Goal: Task Accomplishment & Management: Use online tool/utility

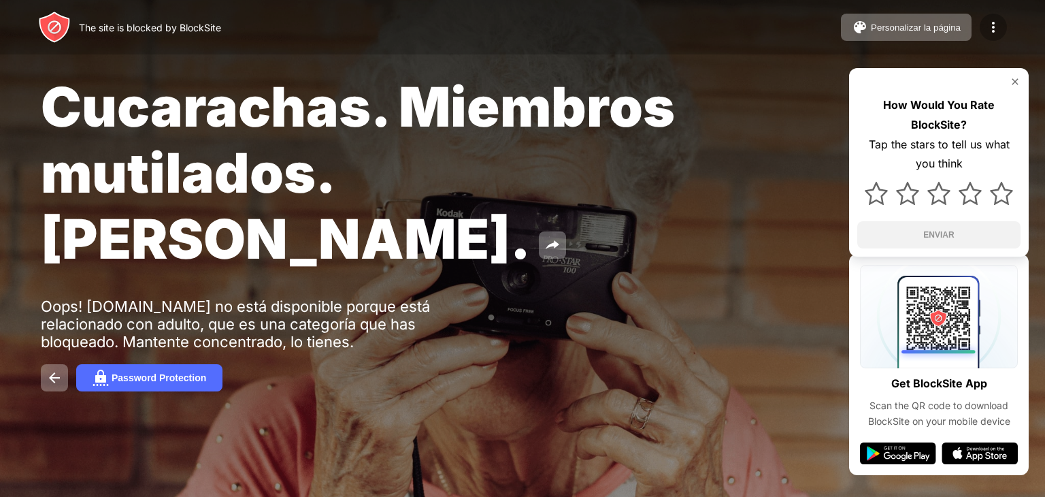
click at [988, 36] on div at bounding box center [993, 27] width 27 height 27
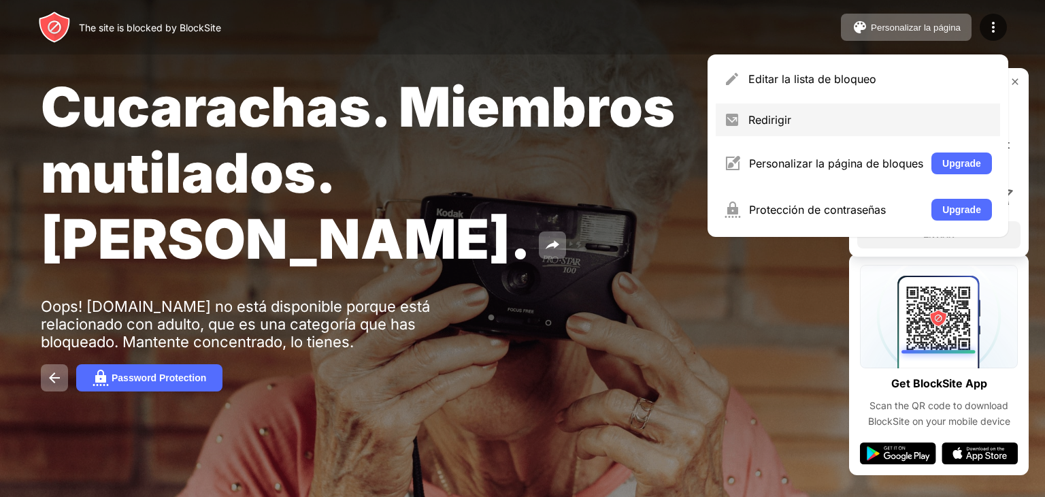
click at [775, 122] on div "Redirigir" at bounding box center [871, 120] width 244 height 14
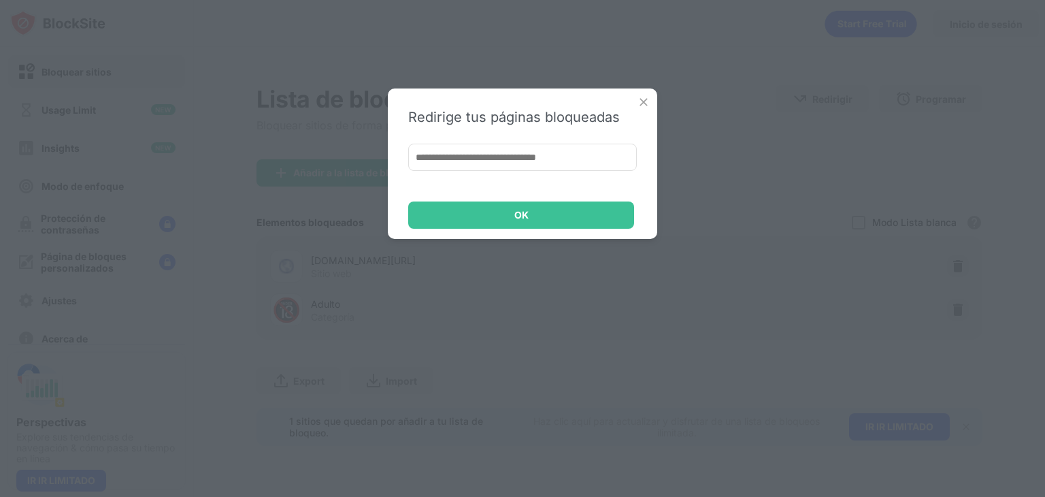
click at [653, 96] on div "Redirige tus páginas bloqueadas OK" at bounding box center [523, 163] width 270 height 150
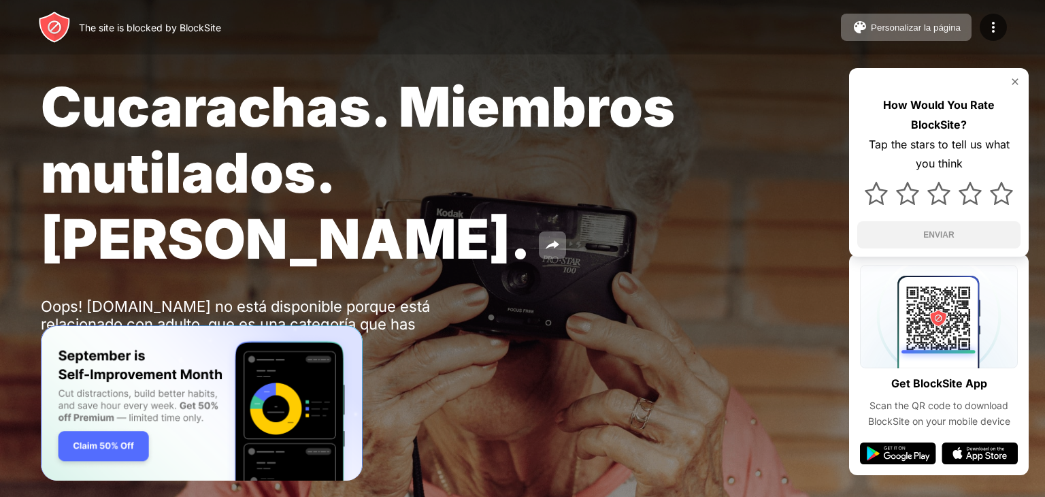
drag, startPoint x: 1023, startPoint y: 1, endPoint x: 506, endPoint y: 210, distance: 558.1
click at [506, 210] on div "Cucarachas. Miembros mutilados. John Goodman. Oops! first.eshkol.one no está di…" at bounding box center [522, 232] width 1045 height 465
